Goal: Book appointment/travel/reservation

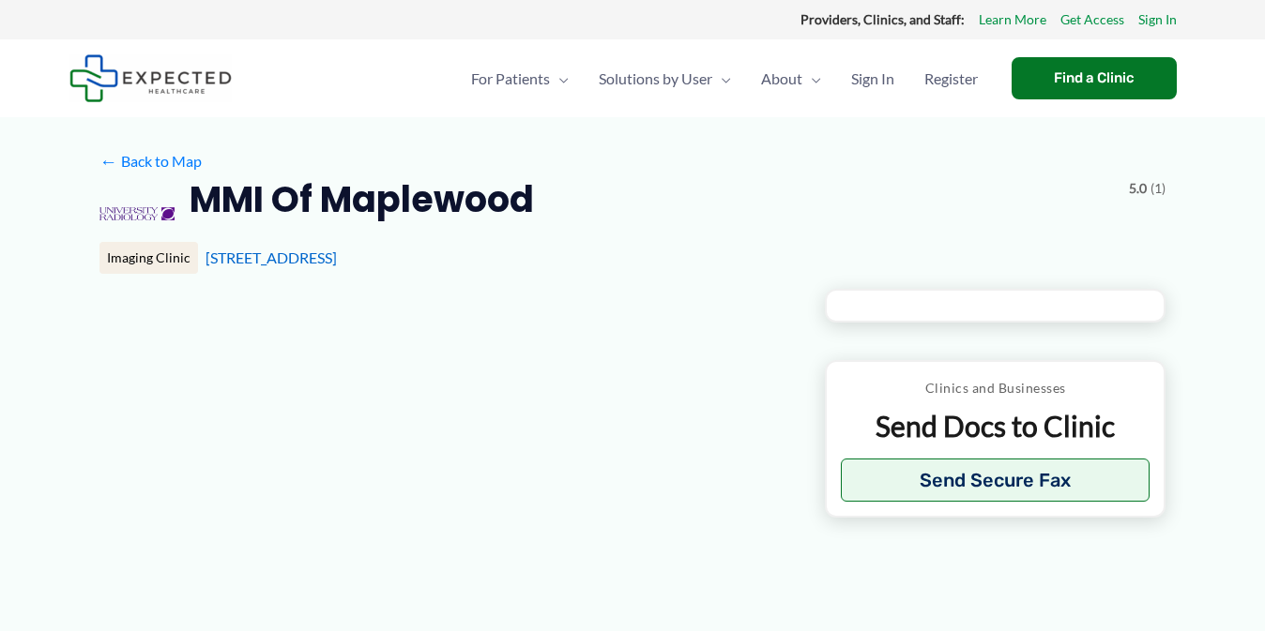
type input "**********"
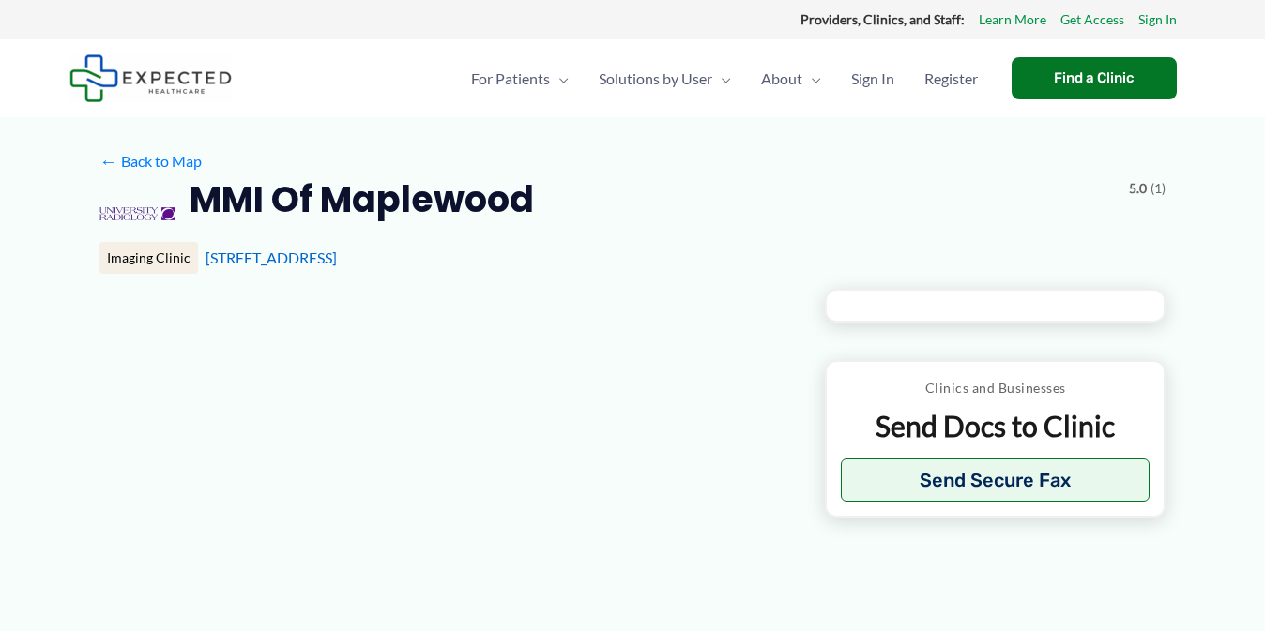
type input "**********"
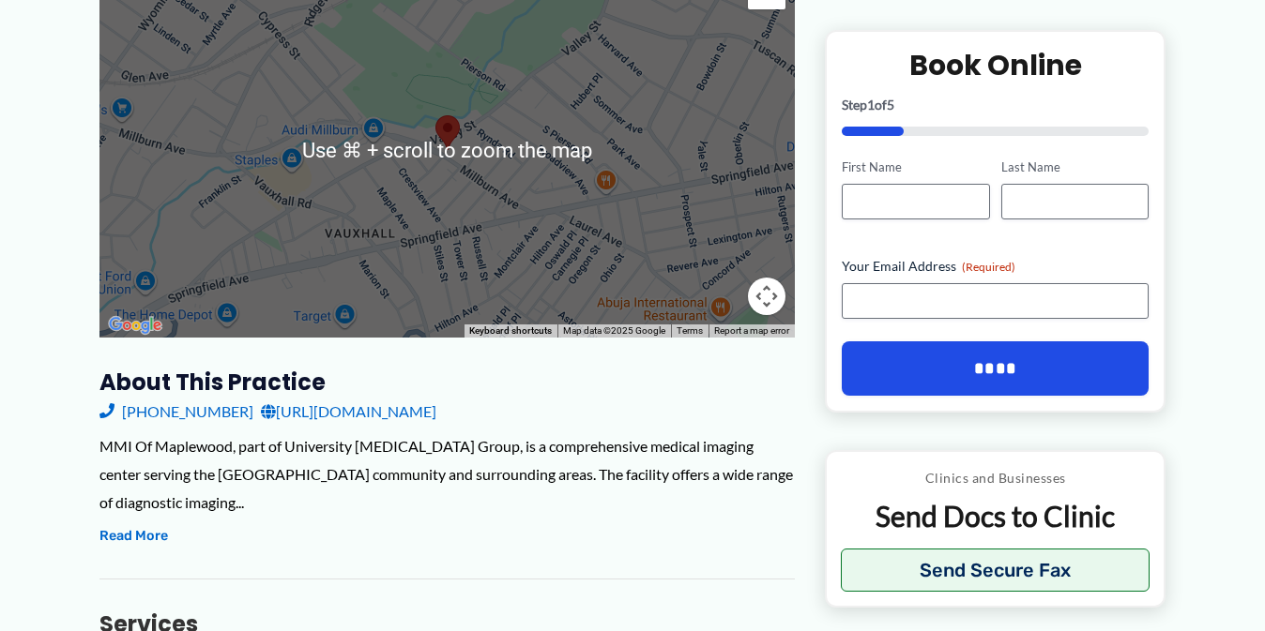
scroll to position [328, 0]
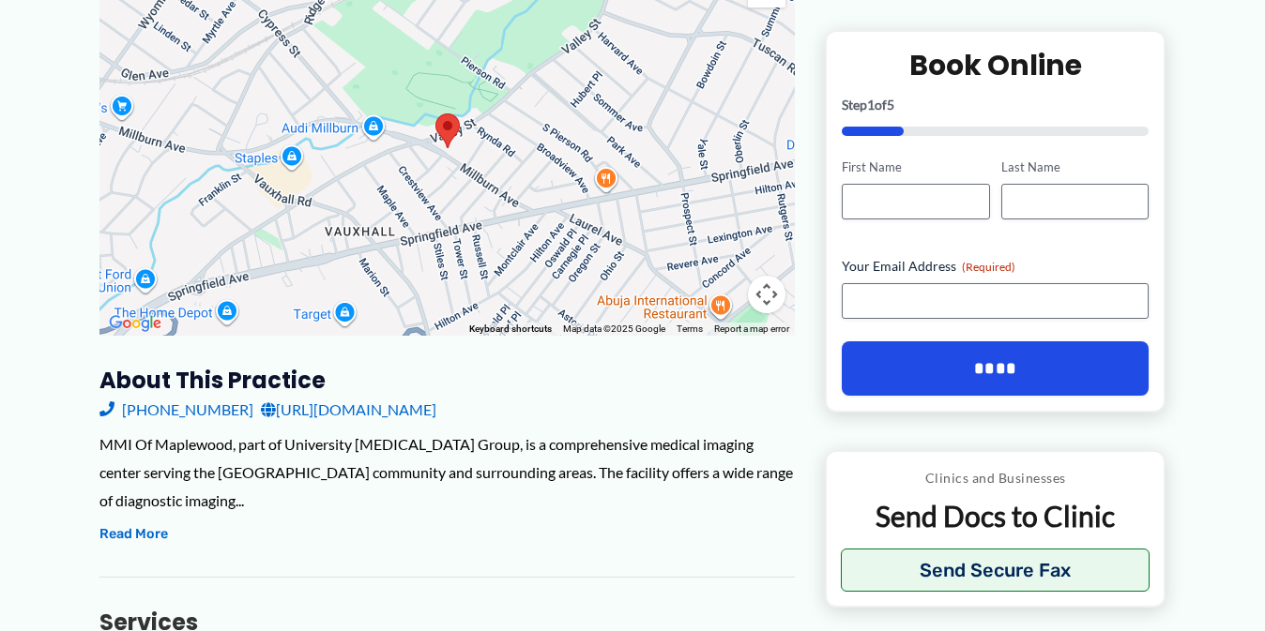
click at [414, 406] on link "[URL][DOMAIN_NAME]" at bounding box center [348, 410] width 175 height 28
